Goal: Task Accomplishment & Management: Manage account settings

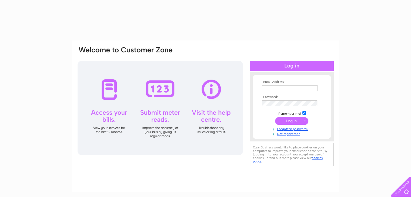
type input "accounts@rrscot.co.uk"
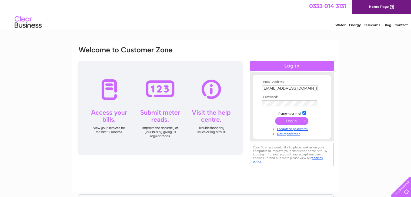
click at [292, 120] on input "submit" at bounding box center [291, 121] width 33 height 8
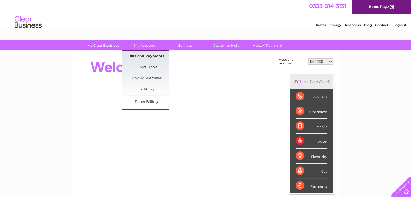
click at [145, 54] on link "Bills and Payments" at bounding box center [146, 56] width 45 height 11
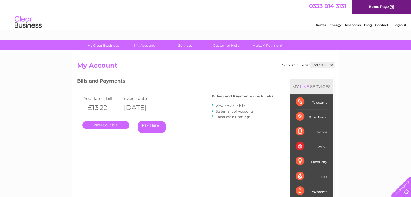
click at [327, 64] on select "954230 1129236 1140744 30298524" at bounding box center [322, 65] width 25 height 6
select select "1140744"
click at [310, 62] on select "954230 1129236 1140744 30298524" at bounding box center [322, 65] width 25 height 6
click at [110, 125] on link "." at bounding box center [105, 125] width 47 height 8
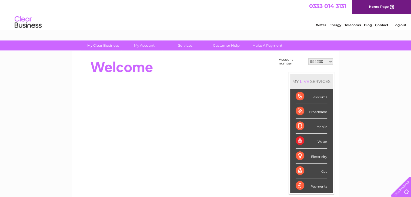
click at [330, 61] on select "954230 1129236 1140744 30298524" at bounding box center [320, 61] width 25 height 6
select select "1140744"
click at [308, 58] on select "954230 1129236 1140744 30298524" at bounding box center [320, 61] width 25 height 6
